Goal: Information Seeking & Learning: Learn about a topic

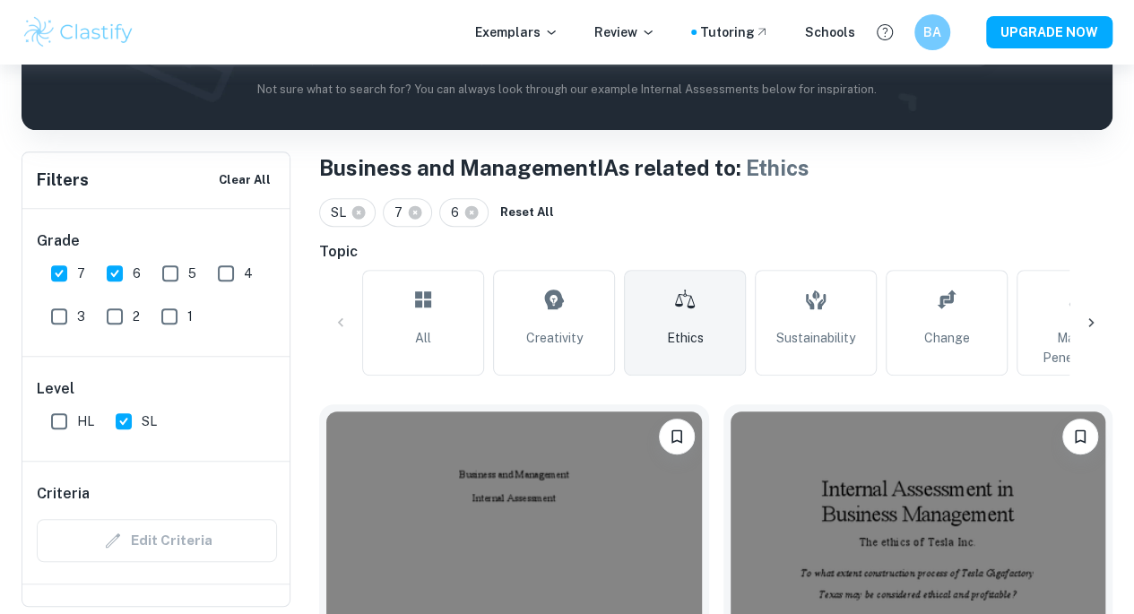
scroll to position [273, 0]
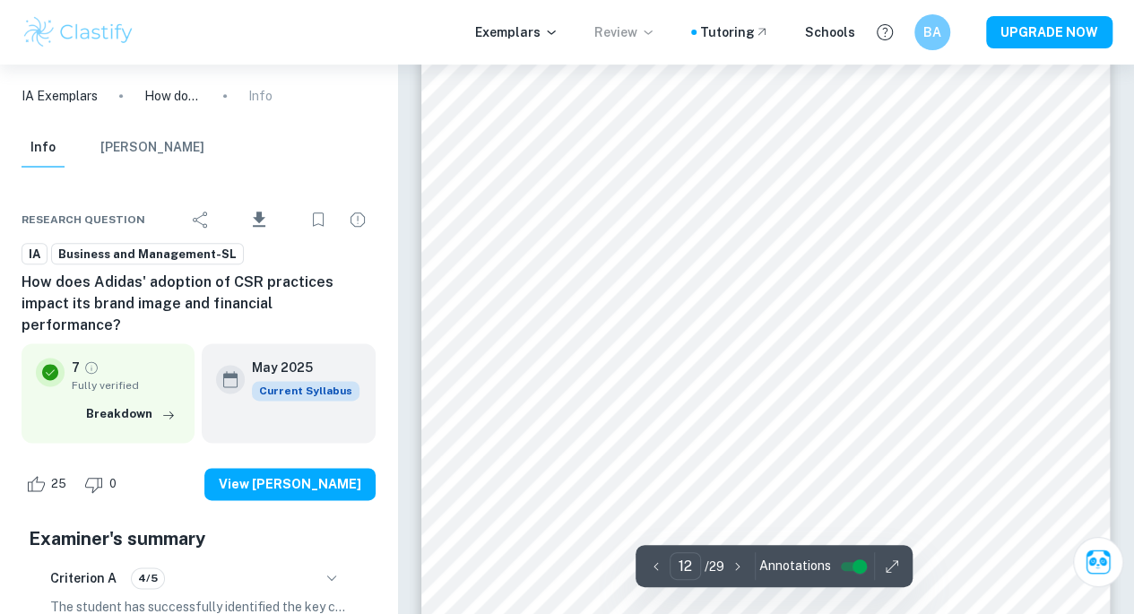
scroll to position [11194, 0]
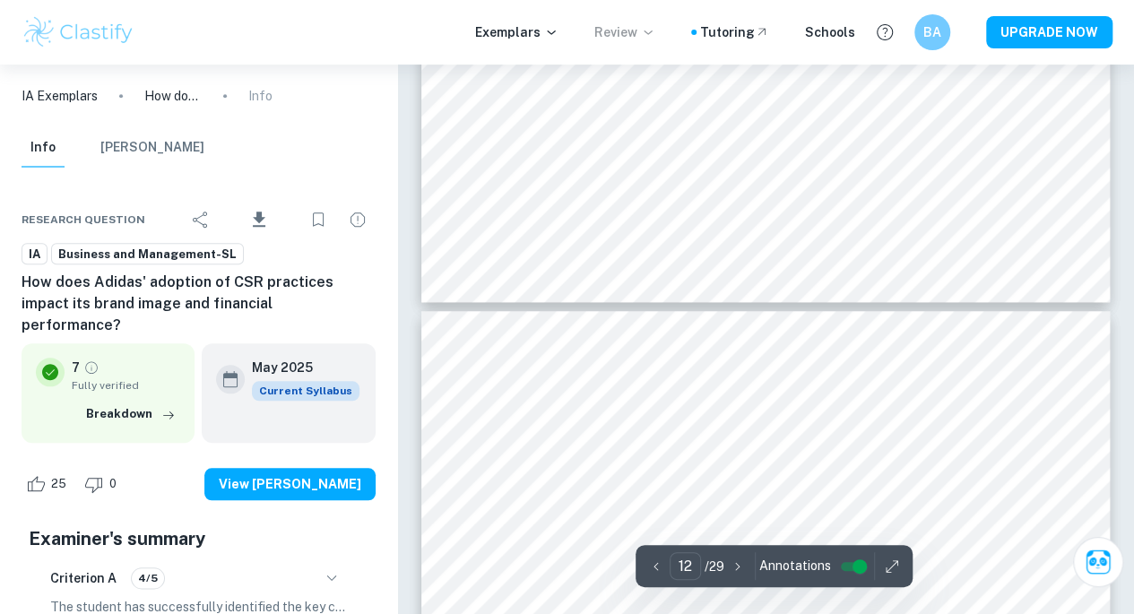
type input "11"
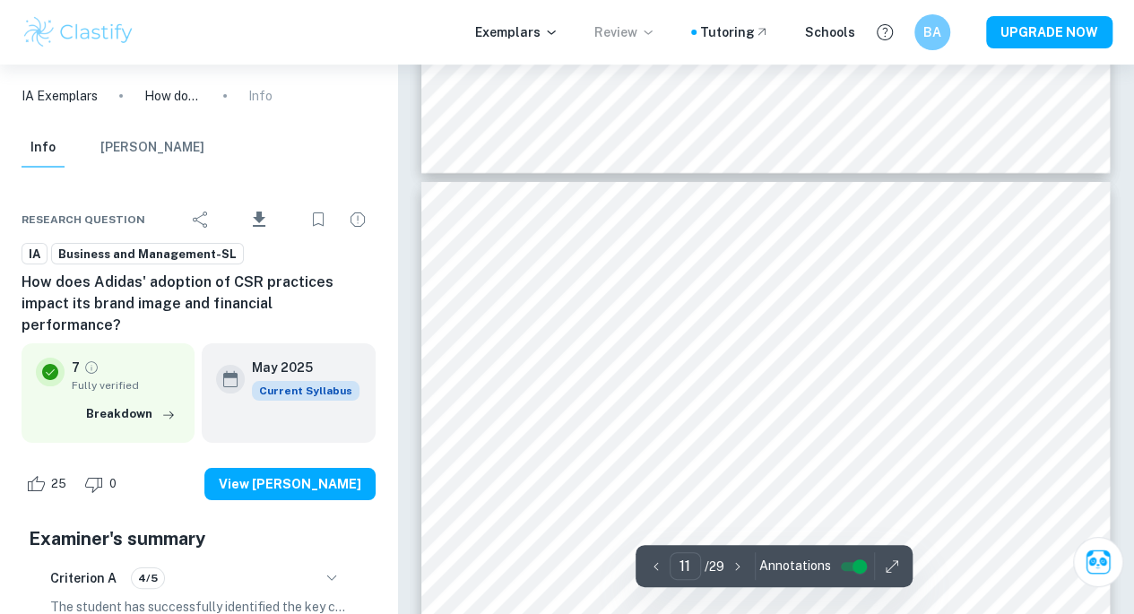
scroll to position [10037, 0]
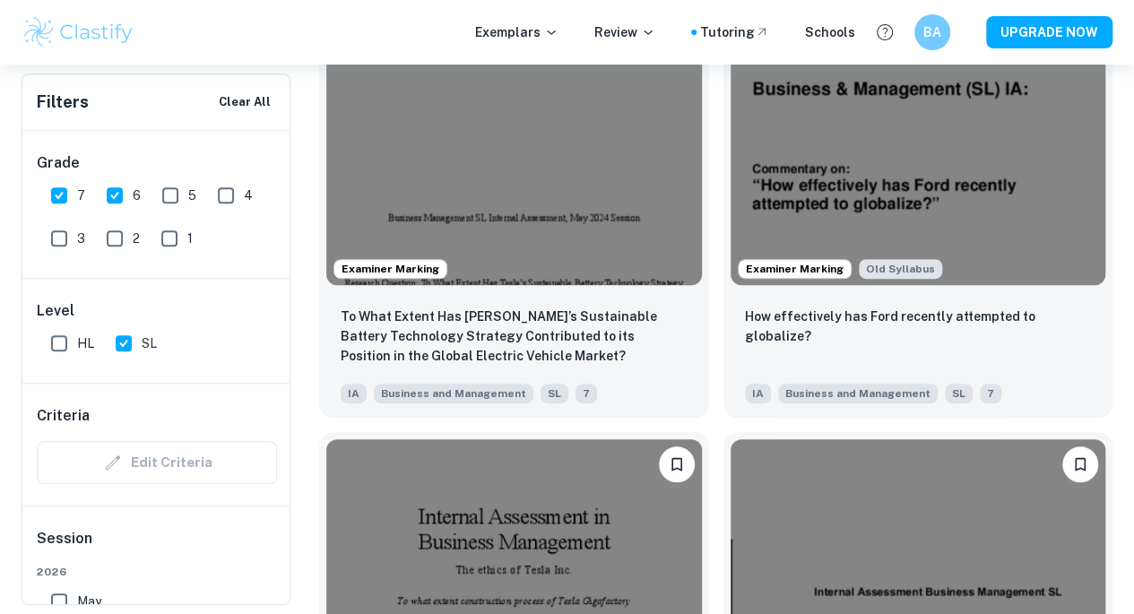
scroll to position [3729, 0]
